Goal: Task Accomplishment & Management: Use online tool/utility

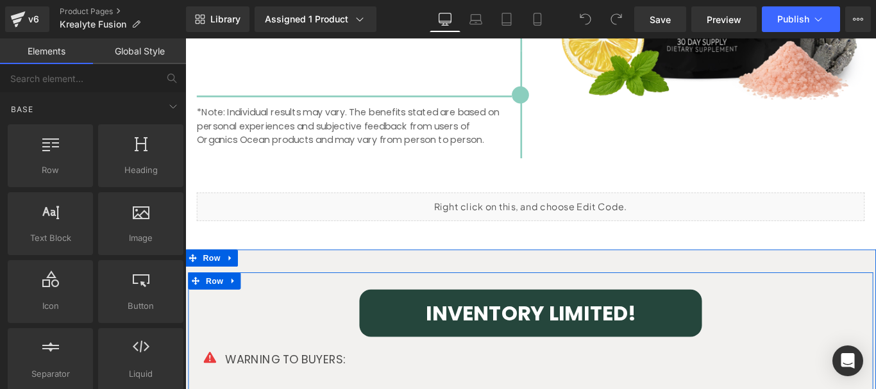
scroll to position [2885, 0]
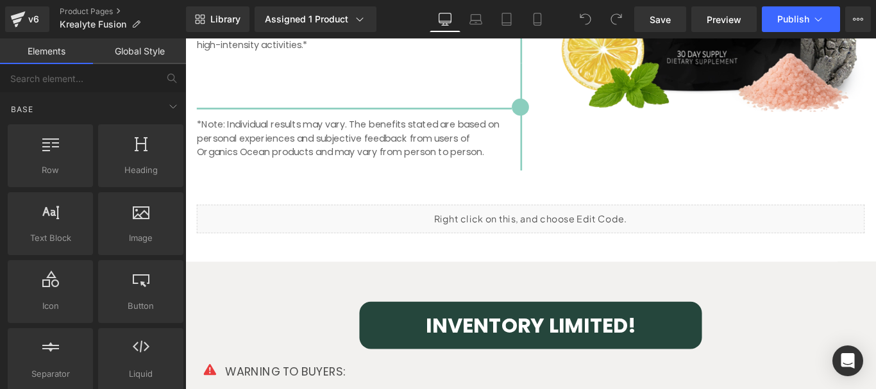
click at [571, 233] on div "Liquid" at bounding box center [573, 241] width 750 height 32
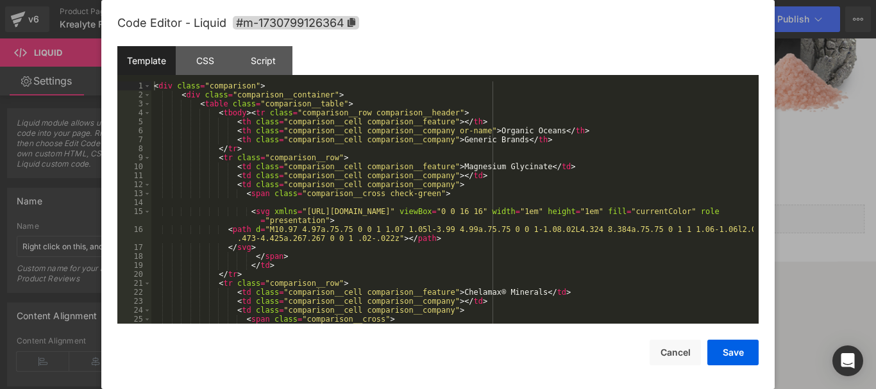
click at [334, 137] on div "< div class = "comparison" > < div class = "comparison__container" > < table cl…" at bounding box center [452, 211] width 602 height 260
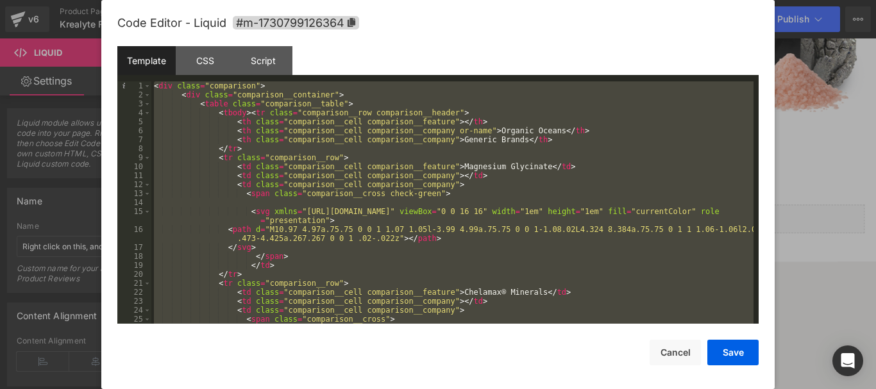
click at [237, 172] on div "< div class = "comparison" > < div class = "comparison__container" > < table cl…" at bounding box center [452, 202] width 602 height 242
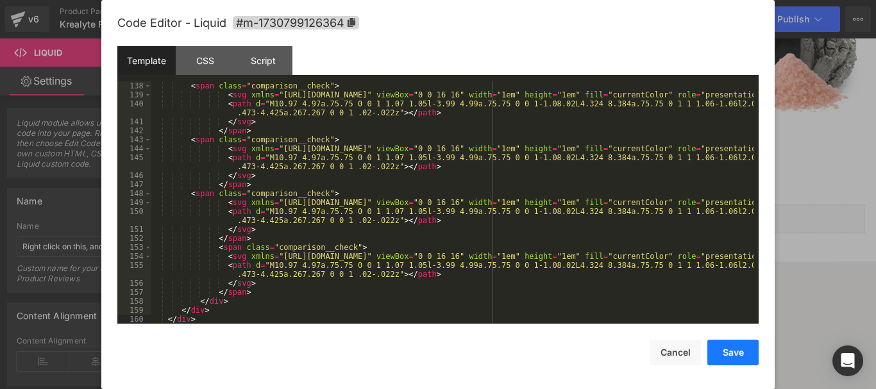
click at [743, 352] on button "Save" at bounding box center [732, 353] width 51 height 26
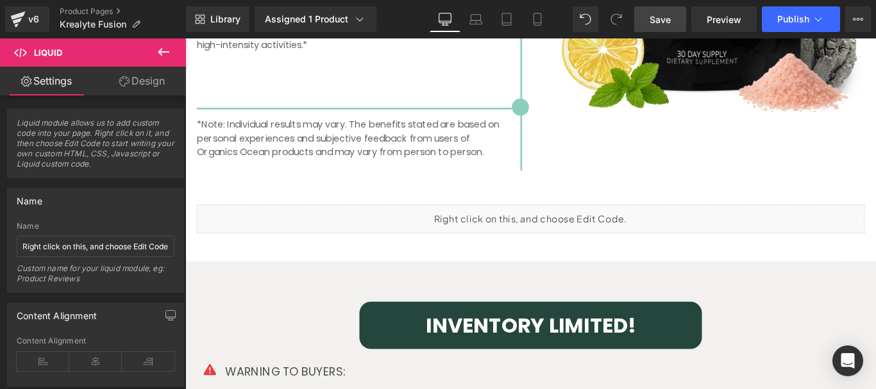
click at [650, 13] on span "Save" at bounding box center [660, 19] width 21 height 13
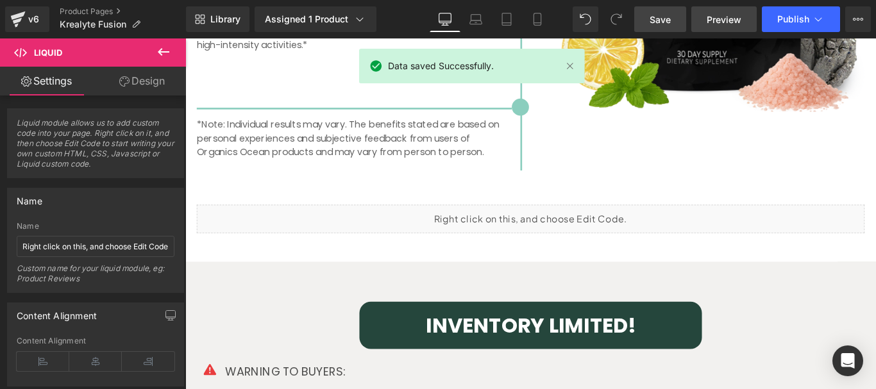
click at [725, 25] on span "Preview" at bounding box center [724, 19] width 35 height 13
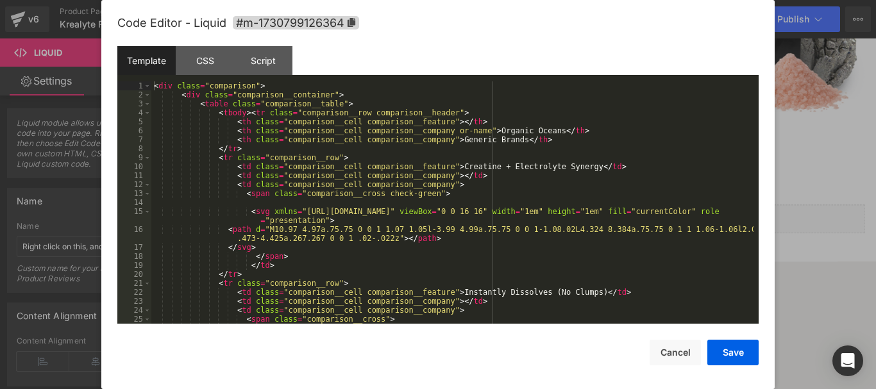
click at [346, 188] on div "< div class = "comparison" > < div class = "comparison__container" > < table cl…" at bounding box center [452, 211] width 602 height 260
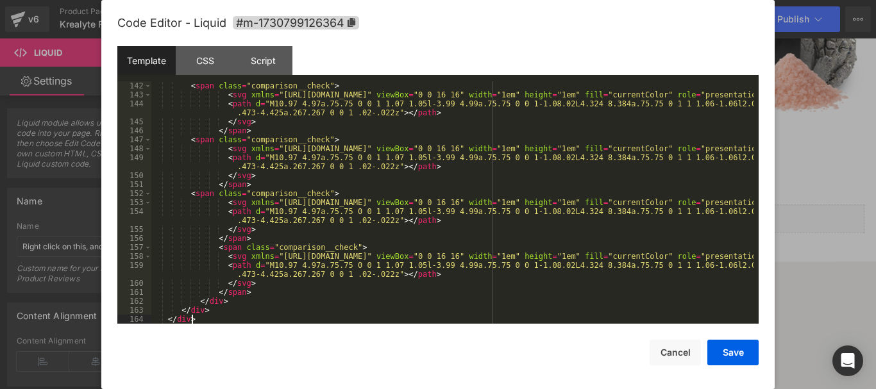
scroll to position [1490, 0]
click at [710, 344] on button "Save" at bounding box center [732, 353] width 51 height 26
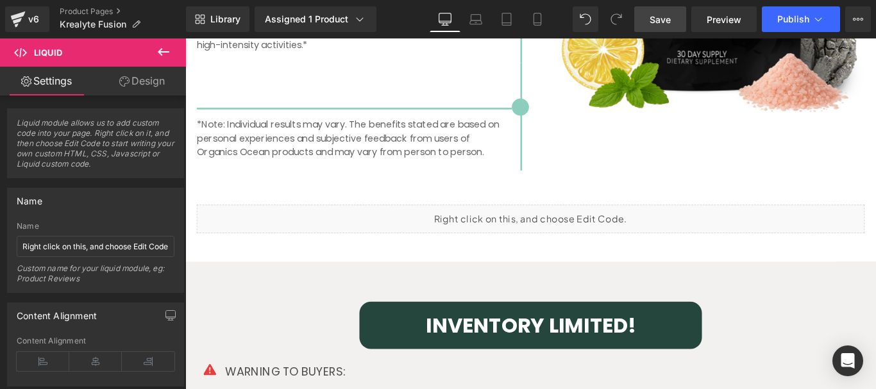
click at [662, 21] on span "Save" at bounding box center [660, 19] width 21 height 13
click at [664, 4] on div "Library Assigned 1 Product Product Preview Krealyte Fusion Manage assigned prod…" at bounding box center [531, 19] width 690 height 38
click at [664, 17] on span "Save" at bounding box center [660, 19] width 21 height 13
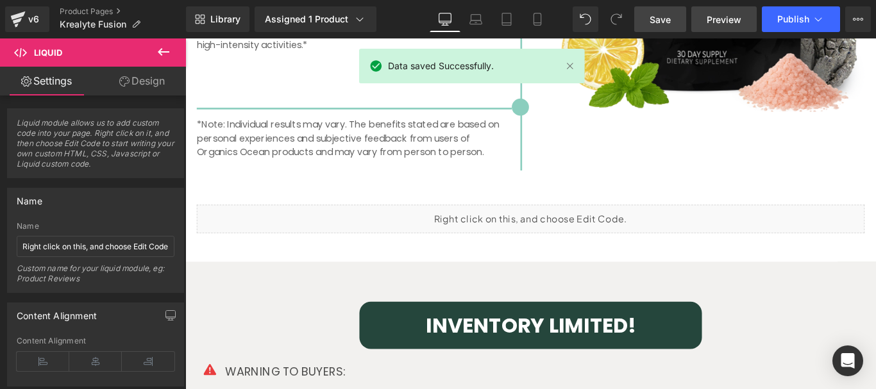
click at [723, 21] on span "Preview" at bounding box center [724, 19] width 35 height 13
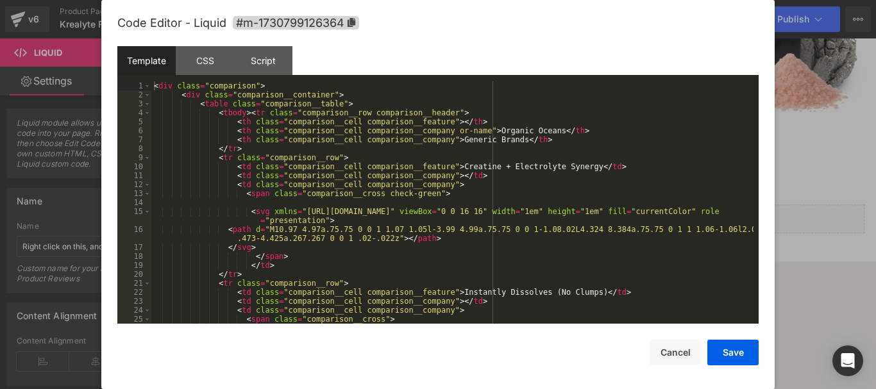
click at [340, 174] on div "< div class = "comparison" > < div class = "comparison__container" > < table cl…" at bounding box center [452, 211] width 602 height 260
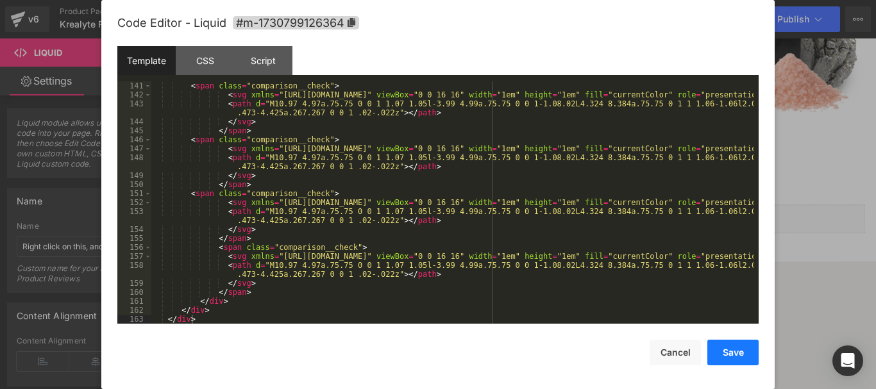
click at [725, 355] on button "Save" at bounding box center [732, 353] width 51 height 26
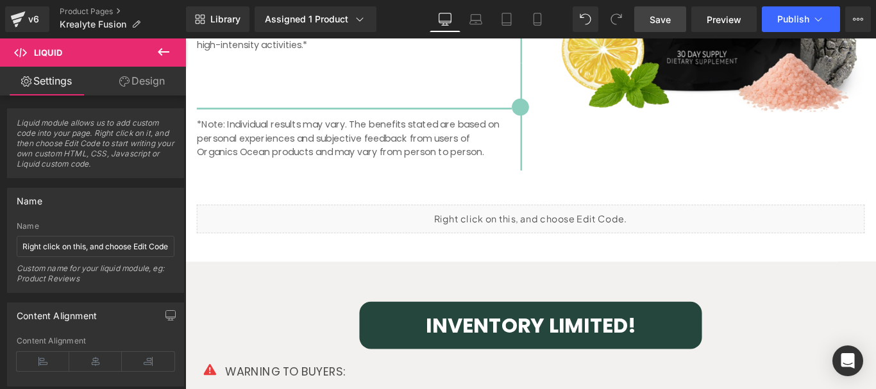
click at [650, 16] on link "Save" at bounding box center [660, 19] width 52 height 26
click at [665, 13] on span "Save" at bounding box center [660, 19] width 21 height 13
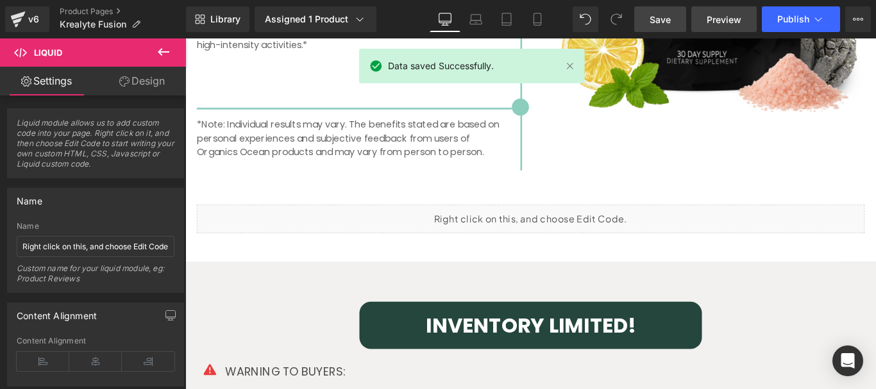
click at [716, 20] on span "Preview" at bounding box center [724, 19] width 35 height 13
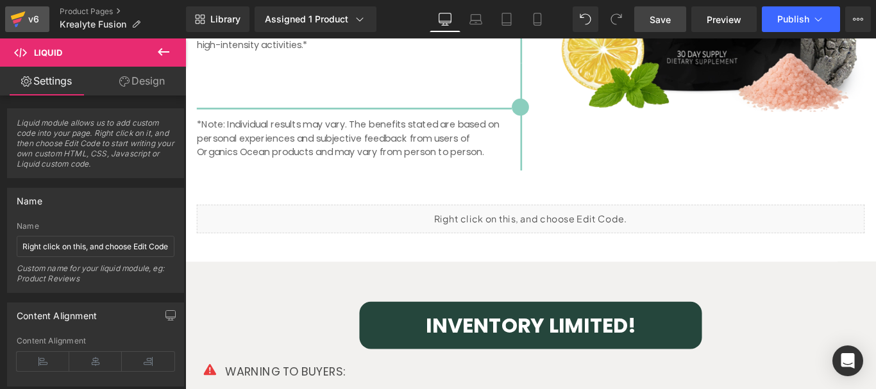
click at [29, 23] on div "v6" at bounding box center [34, 19] width 16 height 17
